Goal: Find specific page/section: Find specific page/section

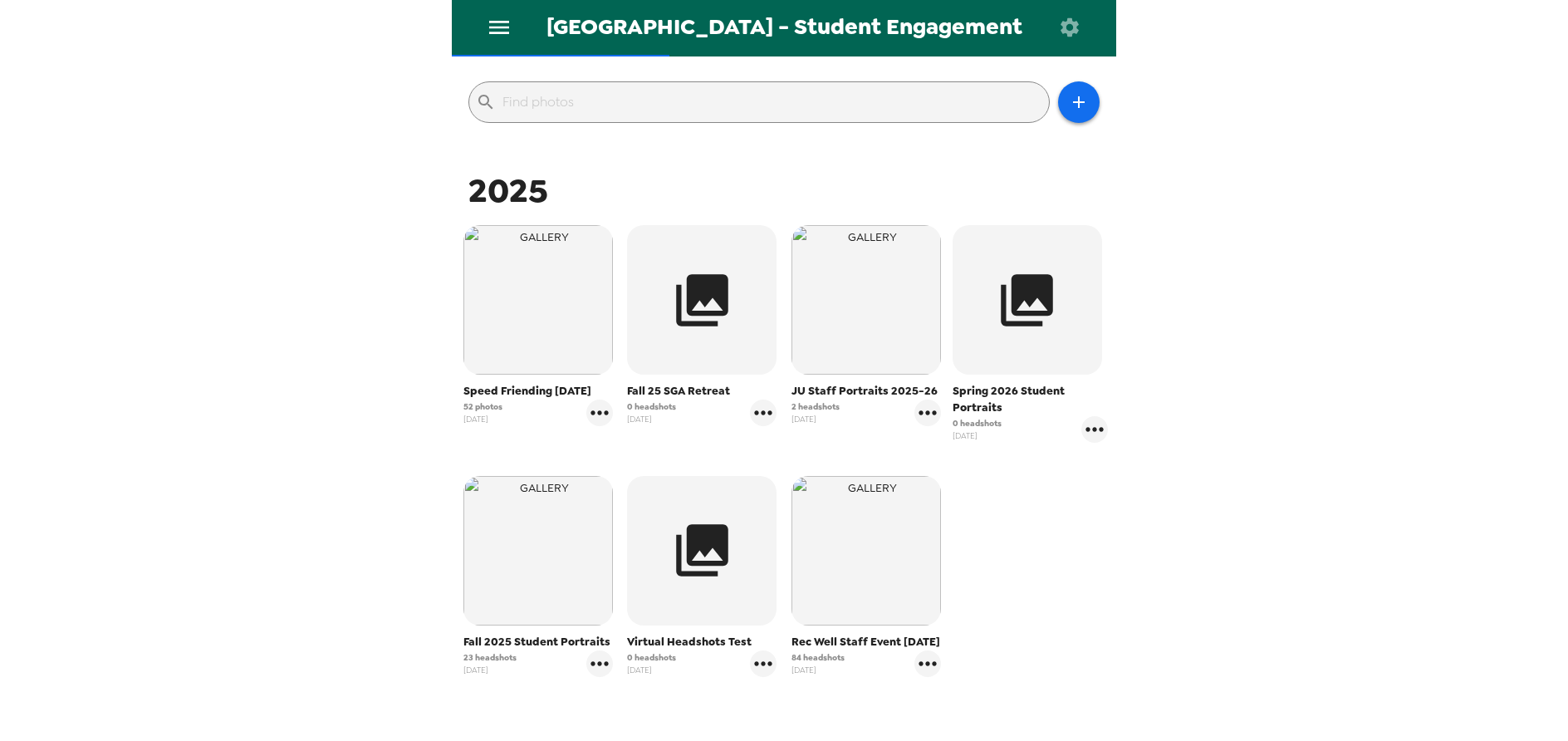
scroll to position [249, 0]
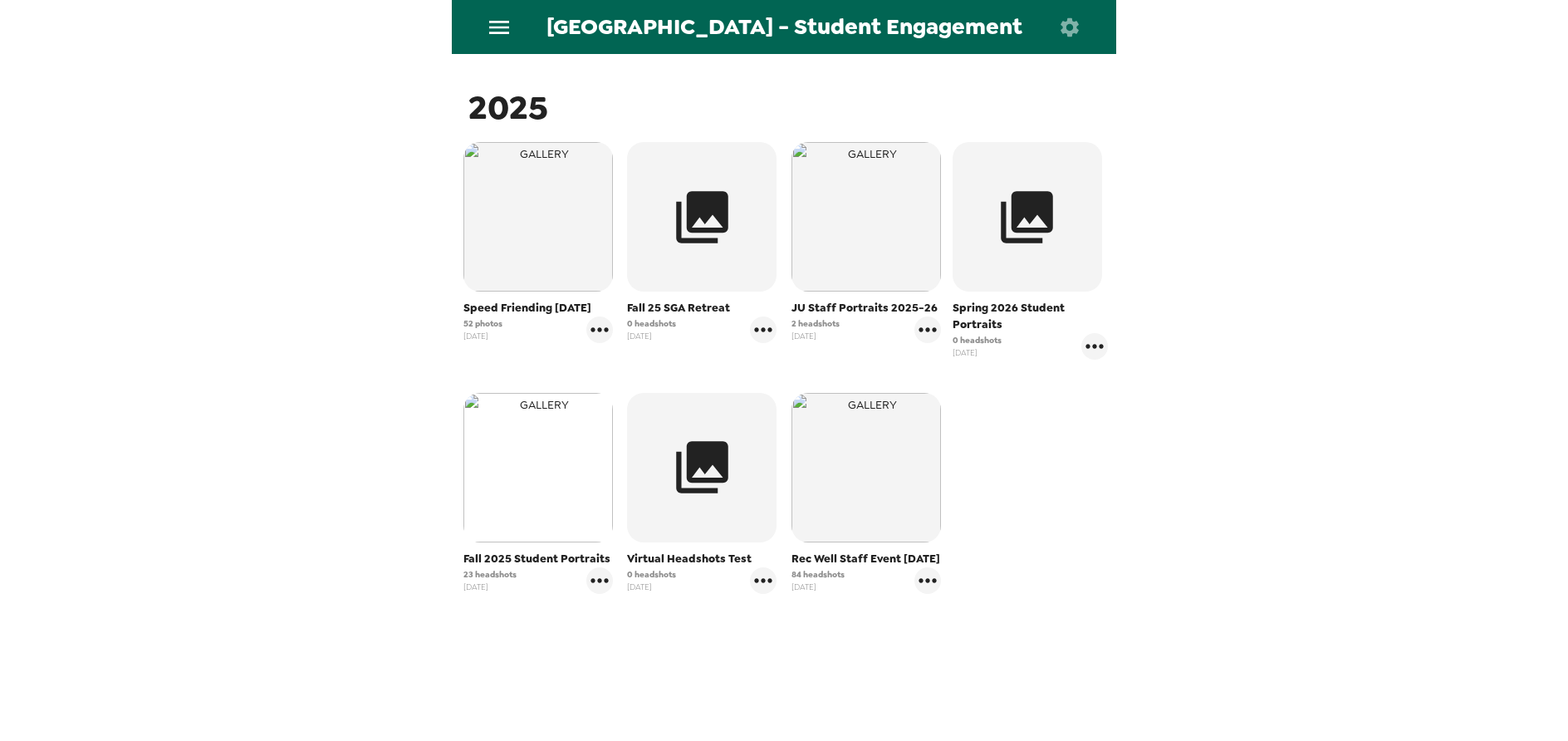
click at [530, 476] on img "button" at bounding box center [538, 467] width 150 height 150
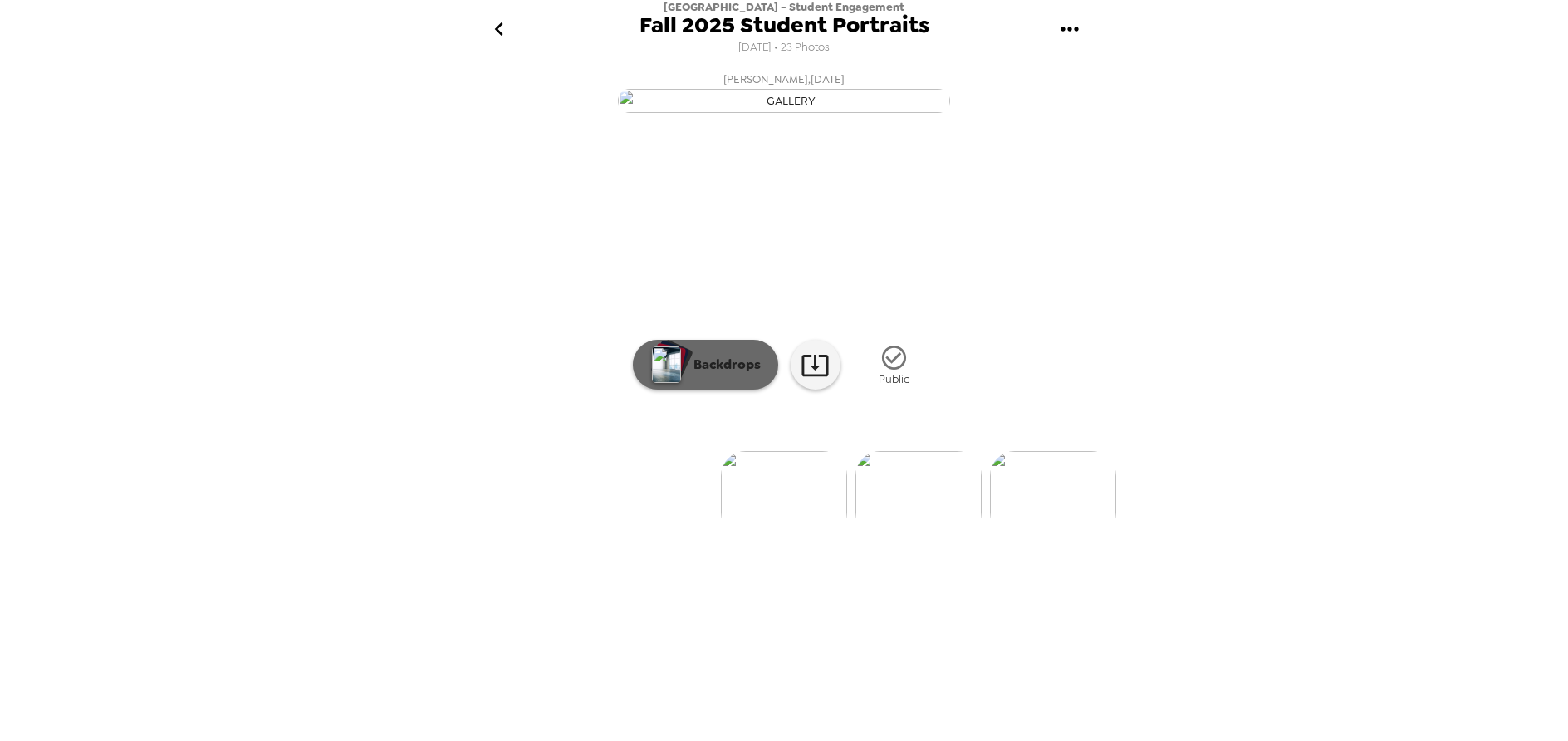
click at [713, 375] on p "Backdrops" at bounding box center [723, 365] width 75 height 20
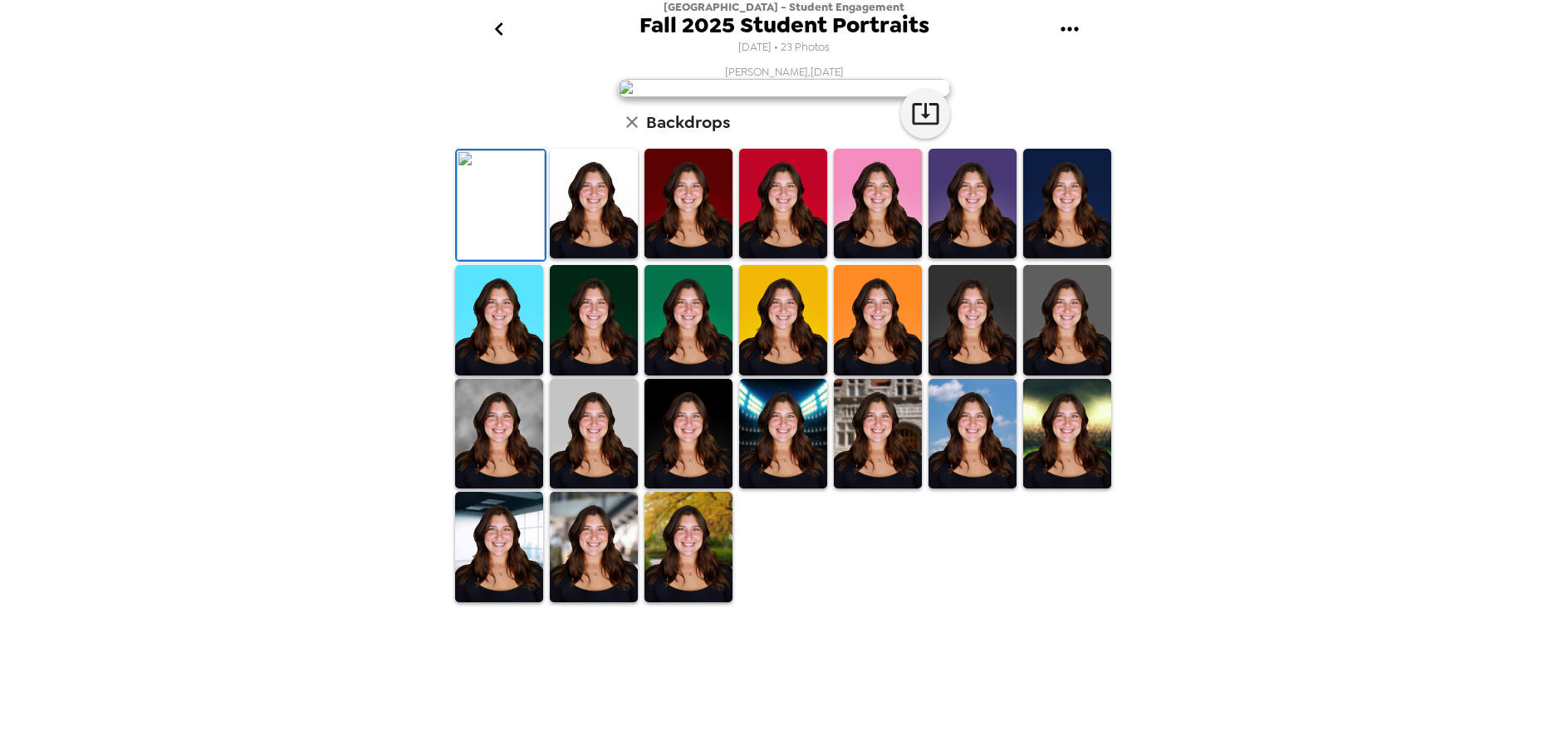
scroll to position [256, 0]
click at [682, 602] on img at bounding box center [689, 546] width 88 height 111
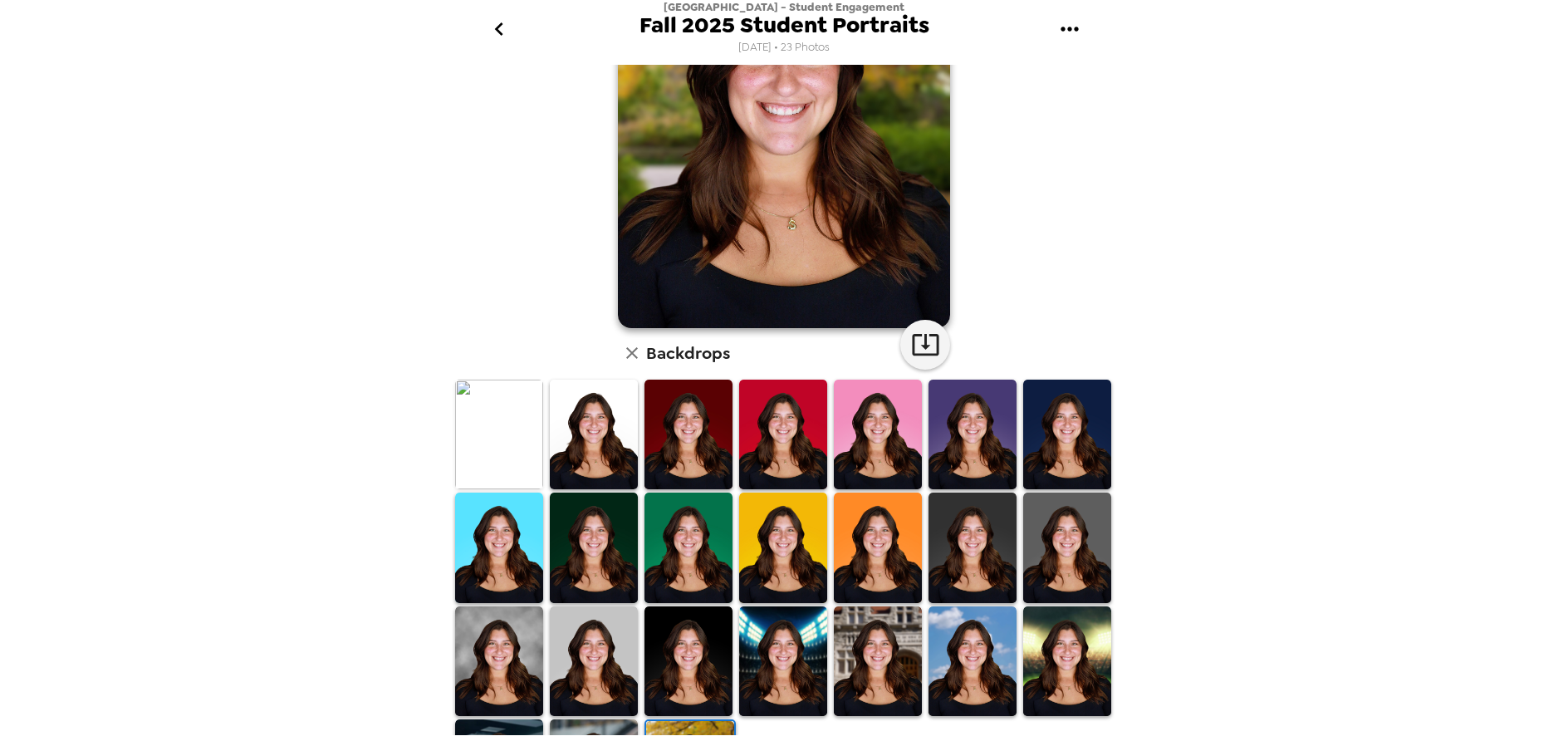
scroll to position [249, 0]
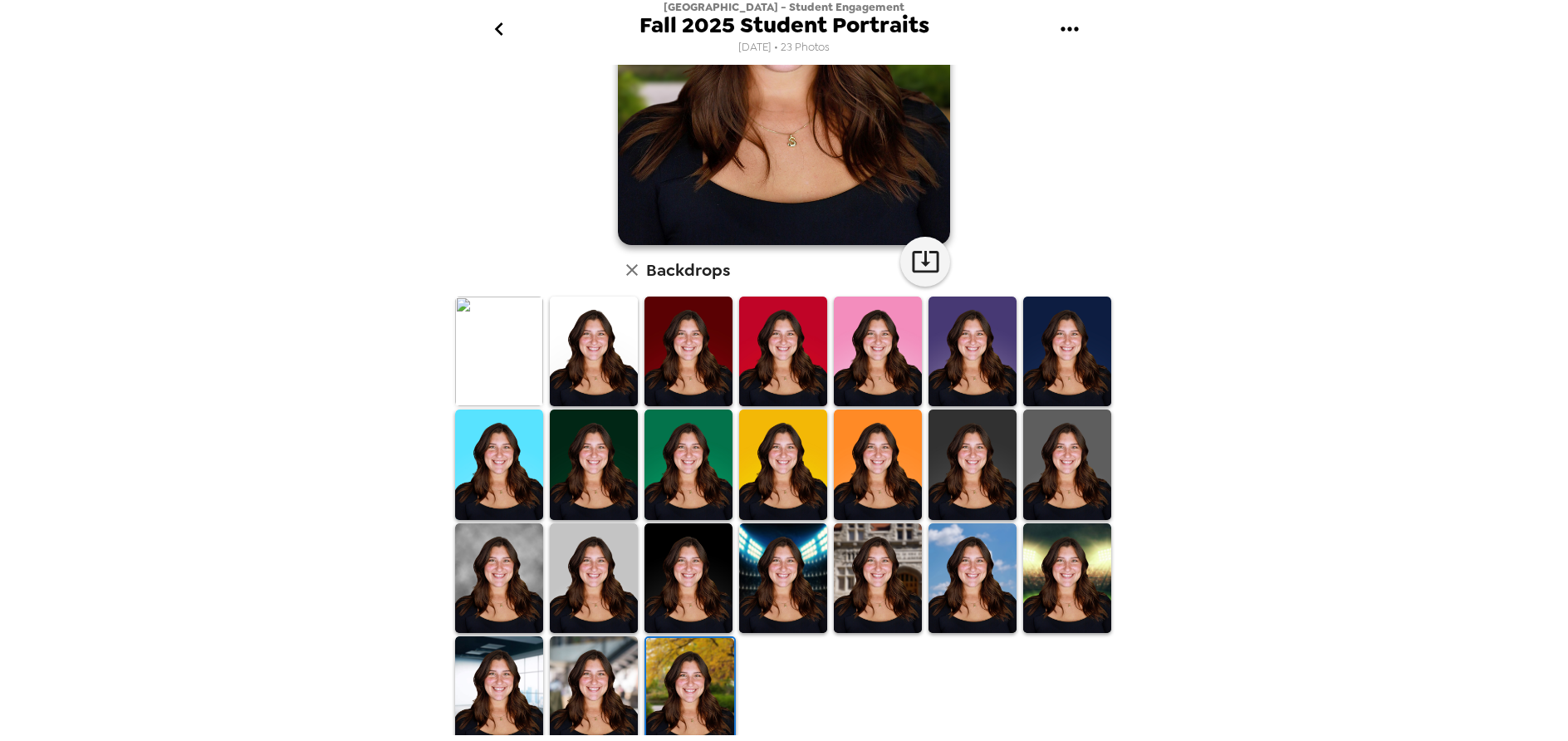
click at [495, 587] on img at bounding box center [499, 578] width 88 height 111
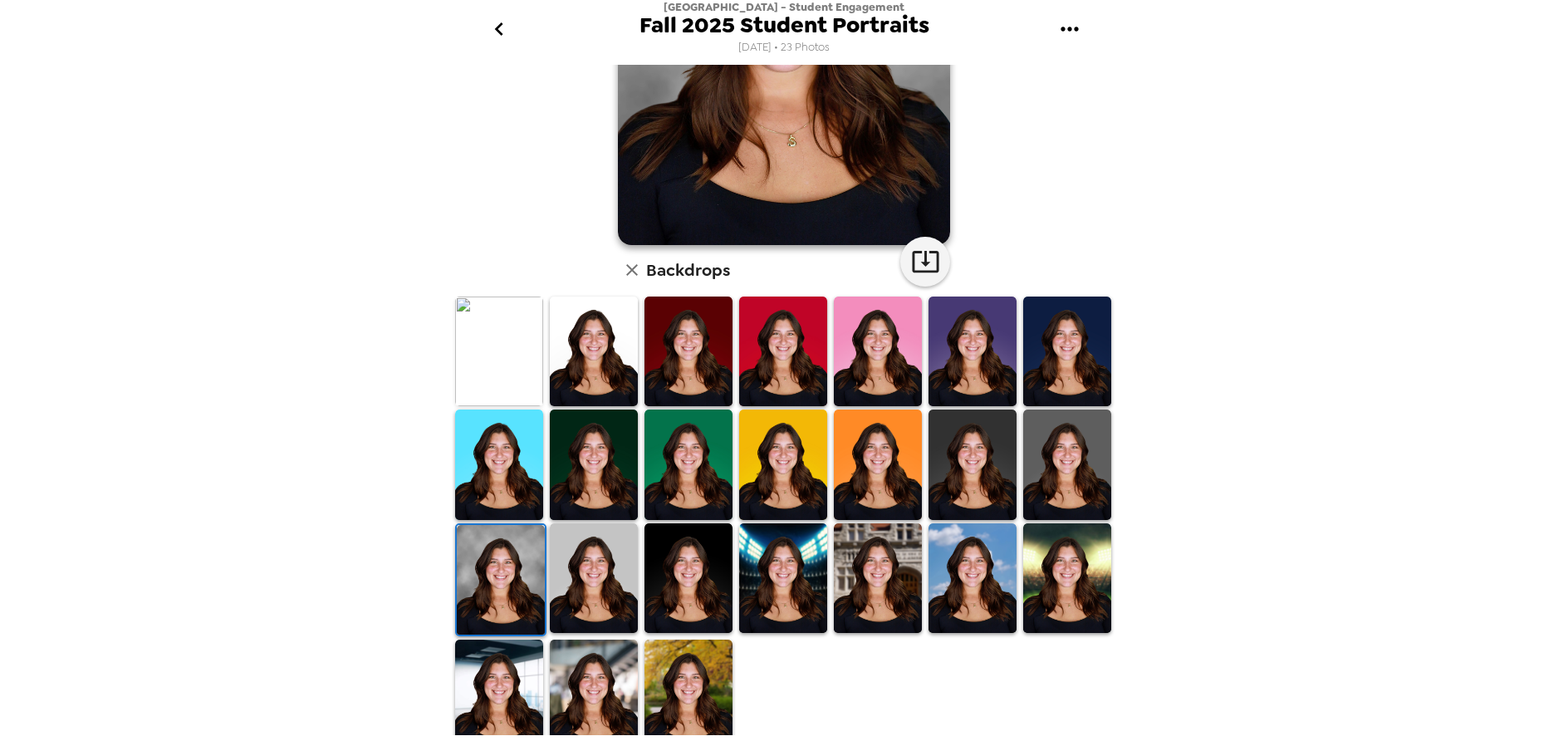
scroll to position [0, 0]
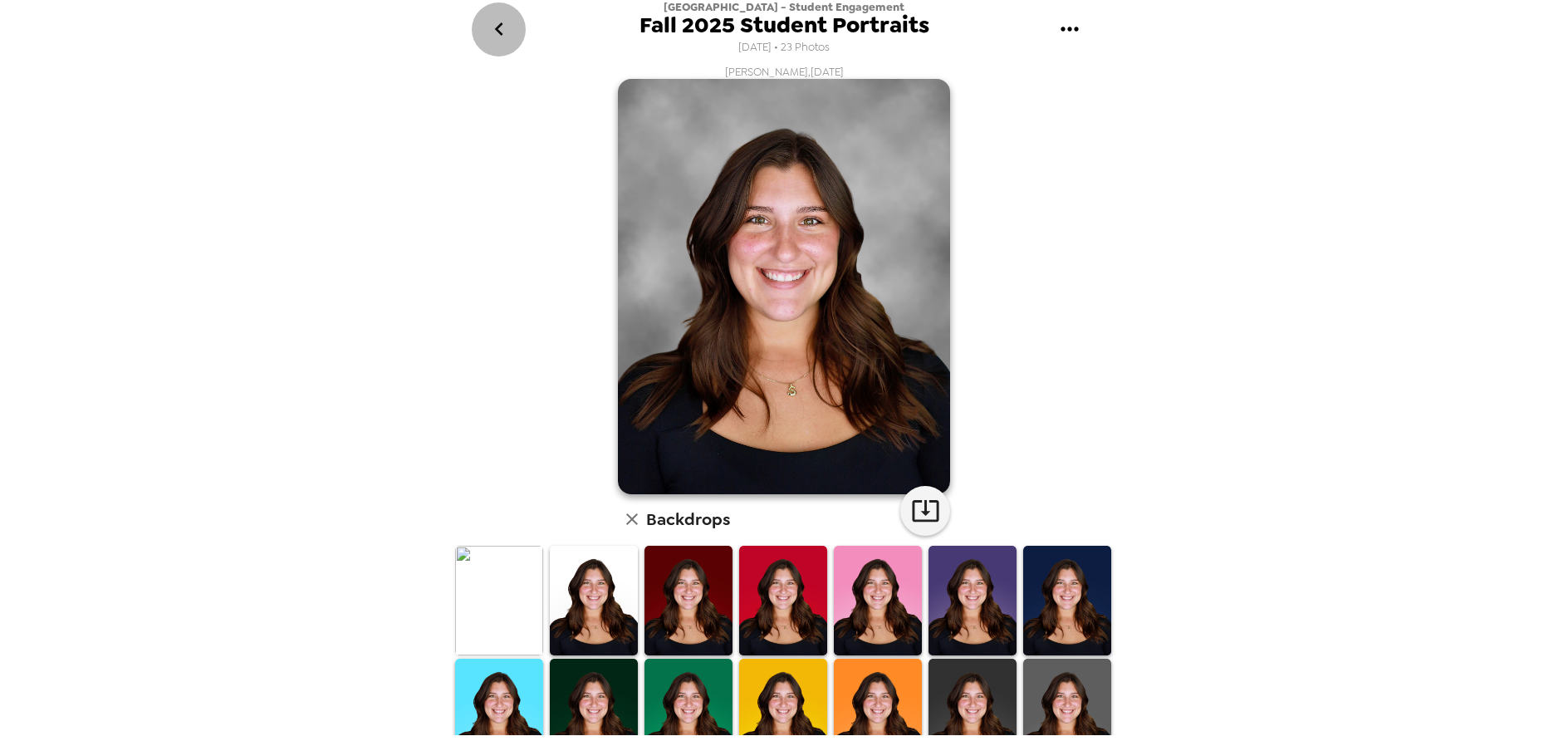
click at [488, 24] on icon "go back" at bounding box center [498, 29] width 26 height 26
